Goal: Task Accomplishment & Management: Use online tool/utility

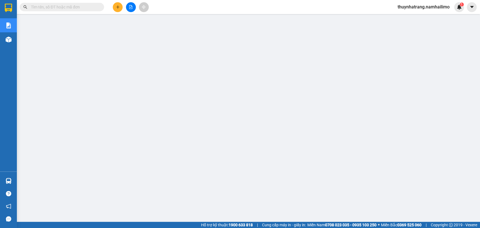
click at [84, 4] on input "text" at bounding box center [64, 7] width 66 height 6
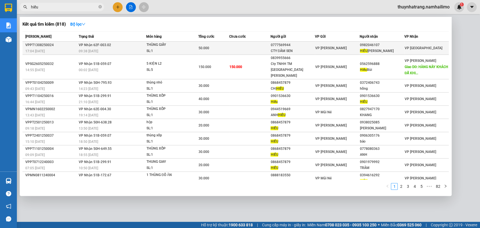
type input "hiếu"
click at [146, 46] on td "VP Nhận 62F-003.02 09:38 [DATE]" at bounding box center [111, 48] width 69 height 13
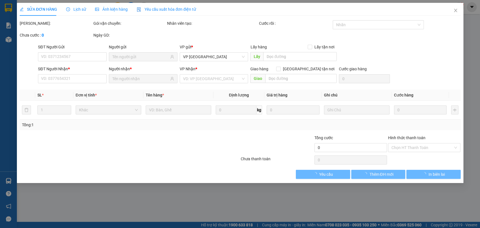
type input "0777569944"
type input "CTY ĐẦM SEN"
type input "0982046107"
type input "HIẾU [PERSON_NAME]"
type input "50.000"
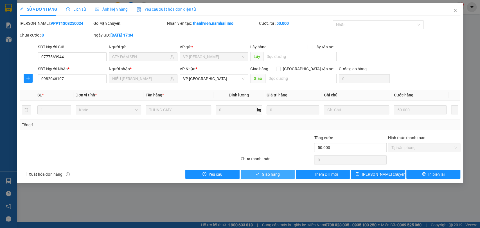
click at [279, 175] on span "Giao hàng" at bounding box center [271, 174] width 18 height 6
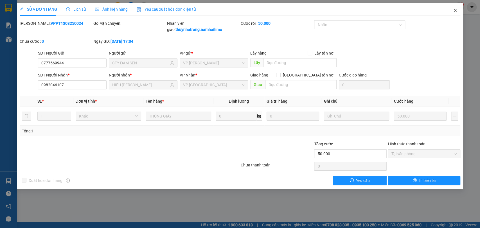
click at [457, 10] on icon "close" at bounding box center [455, 10] width 5 height 5
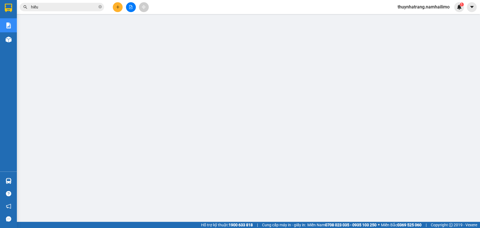
click at [449, 6] on span "thuynhatrang.namhailimo" at bounding box center [423, 6] width 61 height 7
click at [423, 21] on li "Đăng xuất" at bounding box center [423, 17] width 62 height 9
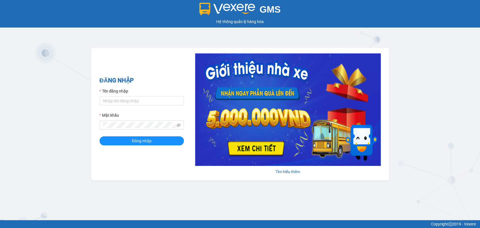
click at [156, 94] on div "Tên đăng nhập" at bounding box center [142, 92] width 84 height 8
click at [153, 104] on input "Tên đăng nhập" at bounding box center [142, 101] width 84 height 9
type input "ngoctram.namhailimo"
click at [100, 137] on button "Đăng nhập" at bounding box center [142, 141] width 84 height 9
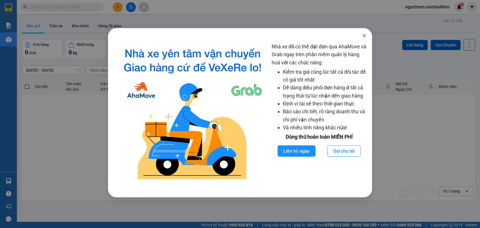
click at [366, 36] on icon "close" at bounding box center [364, 35] width 5 height 5
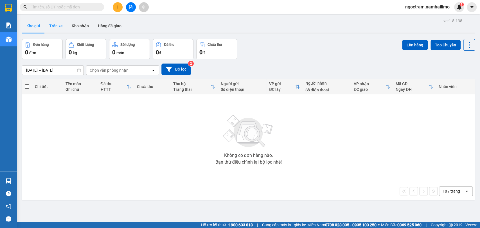
click at [64, 27] on button "Trên xe" at bounding box center [56, 26] width 23 height 14
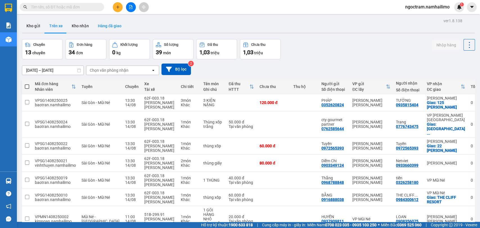
click at [104, 28] on button "Hàng đã giao" at bounding box center [109, 26] width 33 height 14
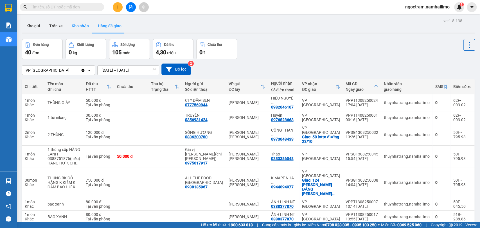
click at [73, 25] on button "Kho nhận" at bounding box center [80, 26] width 26 height 14
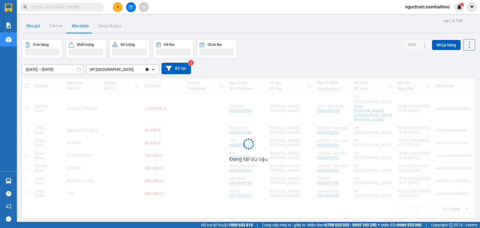
click at [37, 28] on button "Kho gửi" at bounding box center [33, 26] width 23 height 14
